Goal: Navigation & Orientation: Find specific page/section

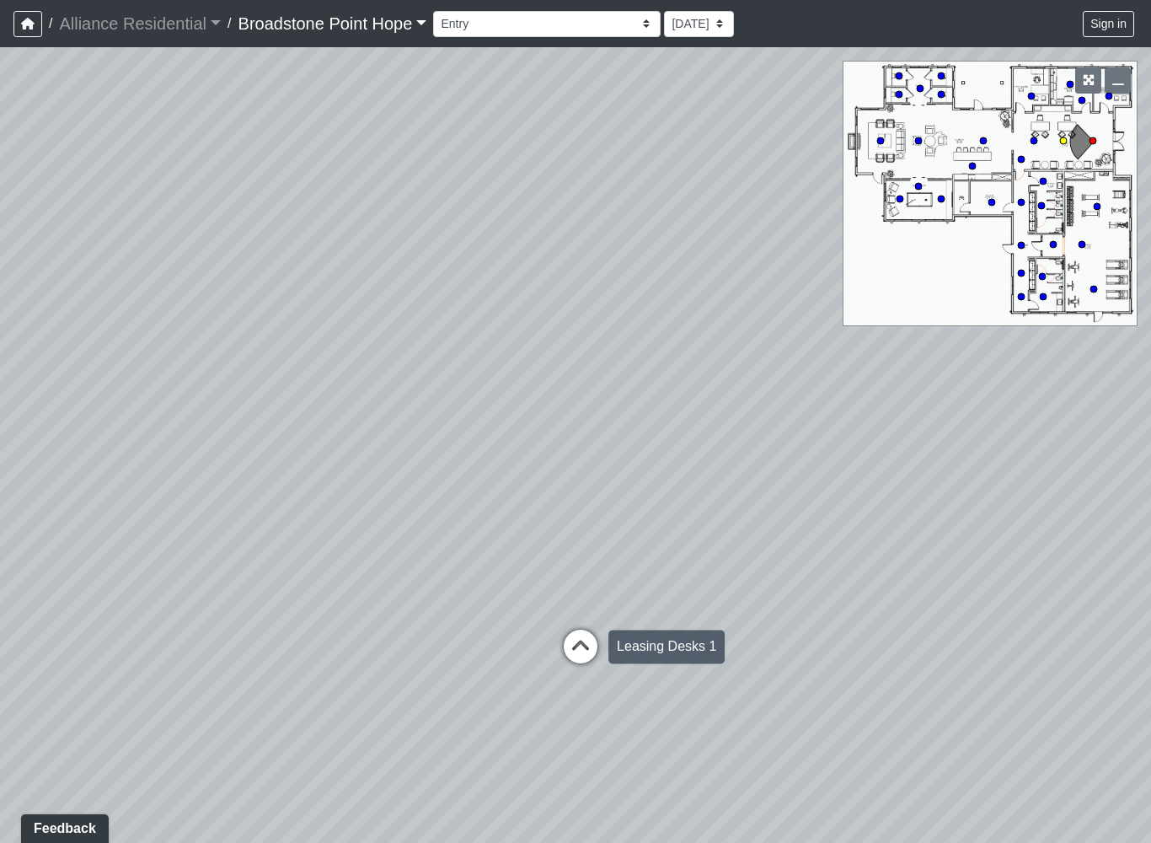
click at [584, 641] on icon at bounding box center [580, 655] width 51 height 51
click at [582, 663] on div "Loading... Leasing Desks 1 Loading... Breakroom 1 Loading... Leasing Office 1 L…" at bounding box center [575, 445] width 1151 height 796
click at [587, 672] on div "Loading... Leasing Desks 1 Loading... Breakroom 1 Loading... Leasing Office 1 L…" at bounding box center [575, 445] width 1151 height 796
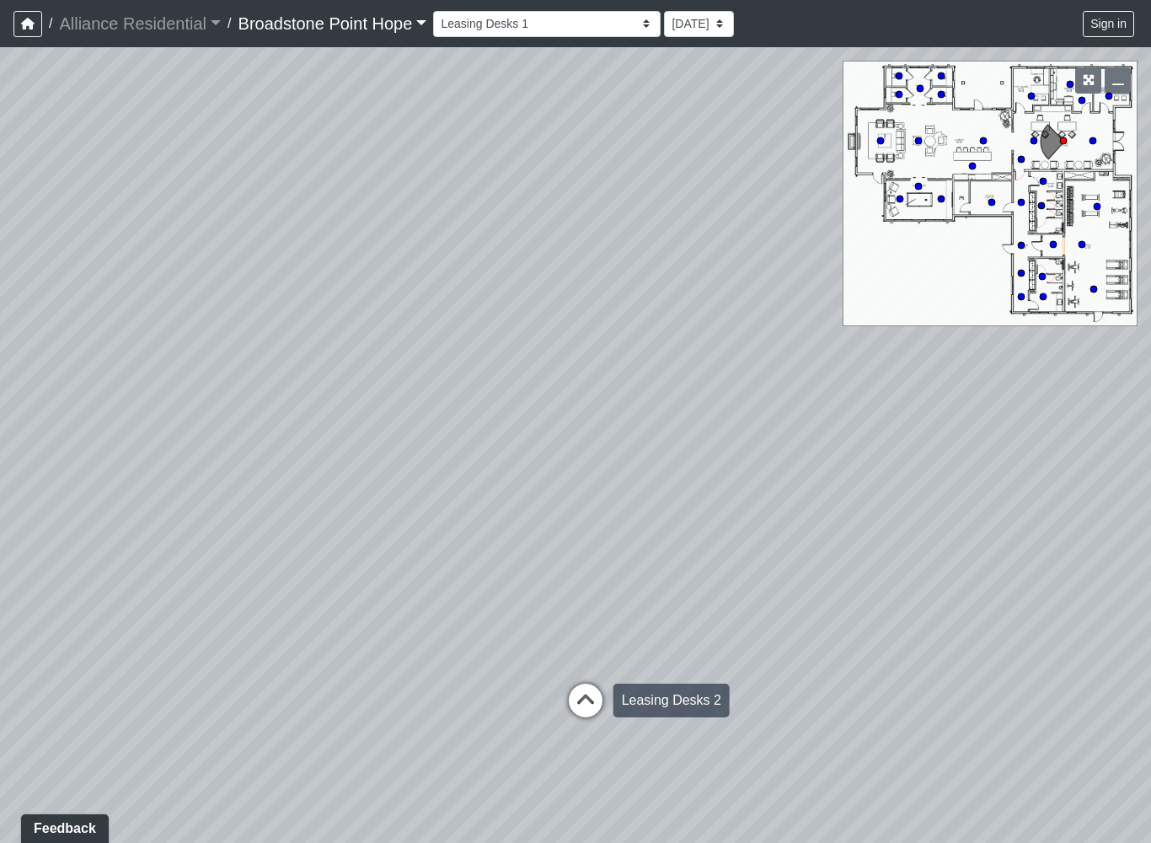
click at [587, 684] on icon at bounding box center [586, 709] width 51 height 51
click at [582, 698] on div "Loading... Leasing Desks 1 Loading... Breakroom 1 Loading... Leasing Office 1 L…" at bounding box center [575, 445] width 1151 height 796
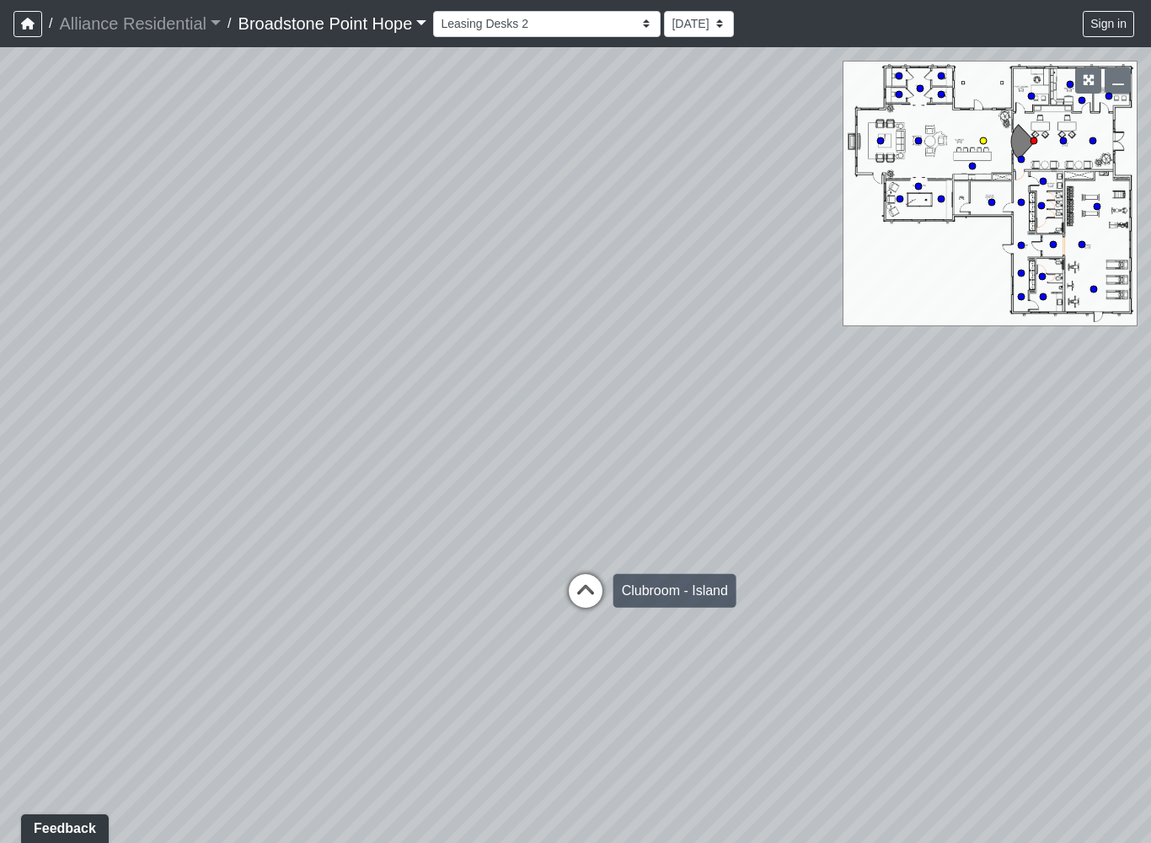
click at [592, 597] on icon at bounding box center [586, 599] width 51 height 51
click at [593, 551] on icon at bounding box center [586, 568] width 51 height 51
select select "2VLwSfvpCUU1e7sriJ8eAr"
click at [266, 406] on div "Loading... Leasing Desks 1 Loading... Breakroom 1 Loading... Leasing Office 1 L…" at bounding box center [575, 445] width 1151 height 796
